Goal: Navigation & Orientation: Find specific page/section

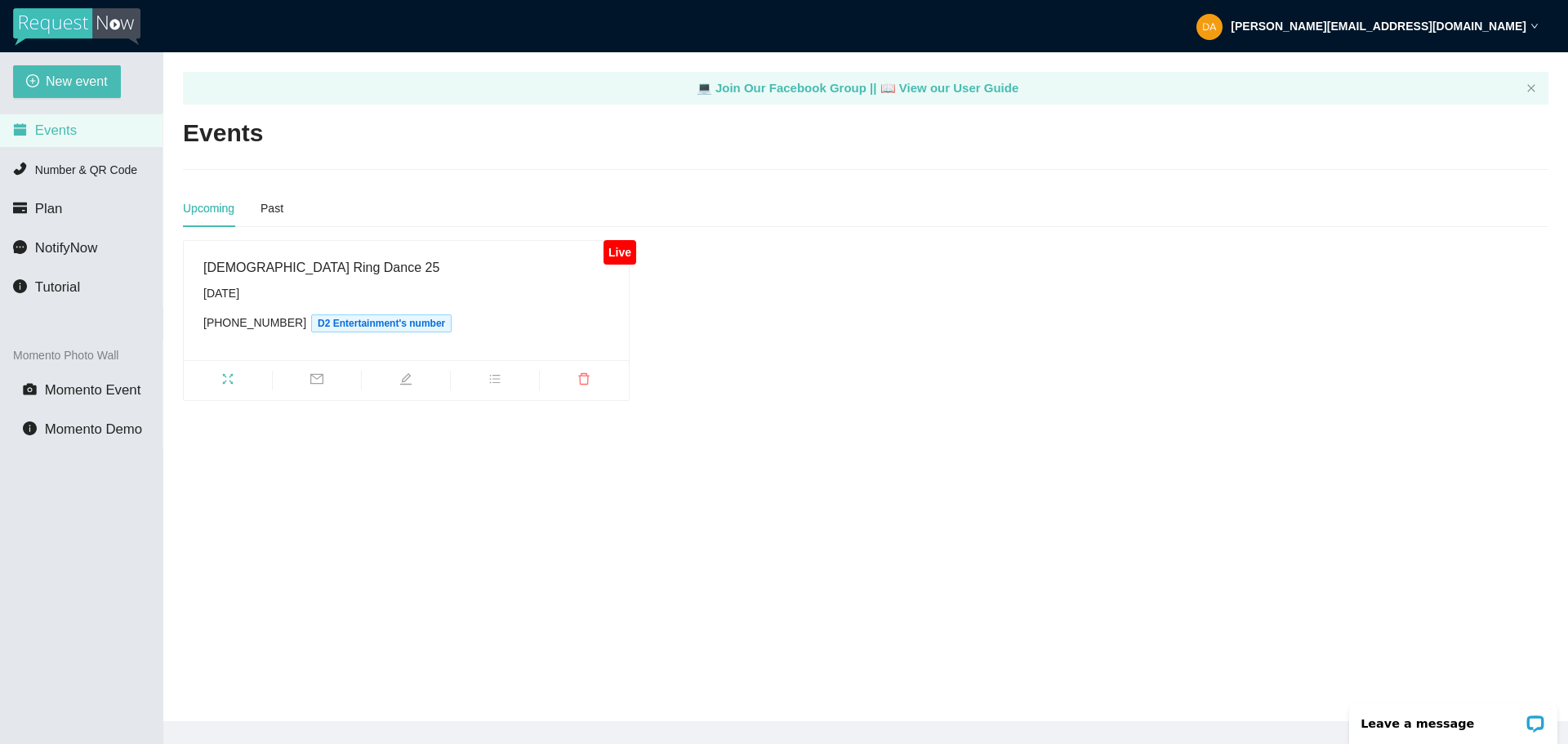
click at [73, 133] on li "Events" at bounding box center [81, 131] width 163 height 33
click at [225, 372] on icon "fullscreen" at bounding box center [227, 378] width 13 height 13
